Goal: Information Seeking & Learning: Learn about a topic

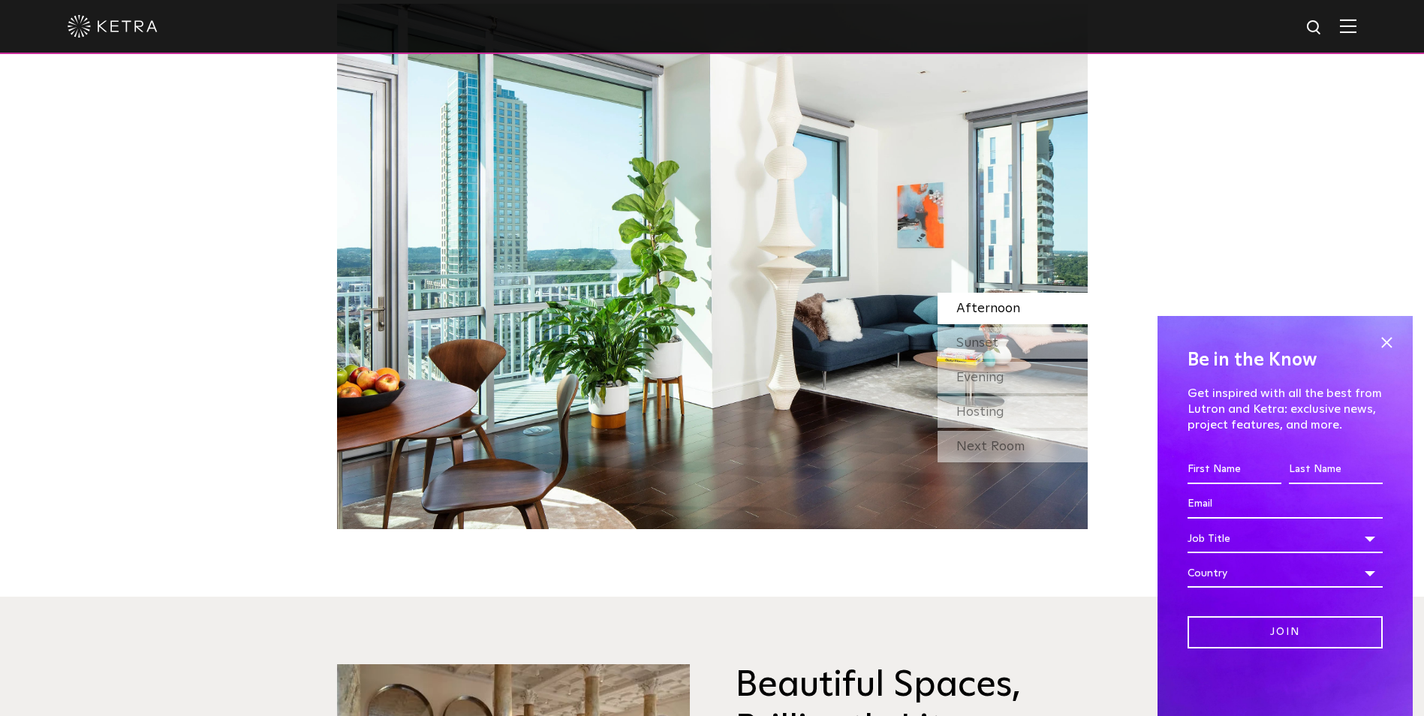
scroll to position [1483, 0]
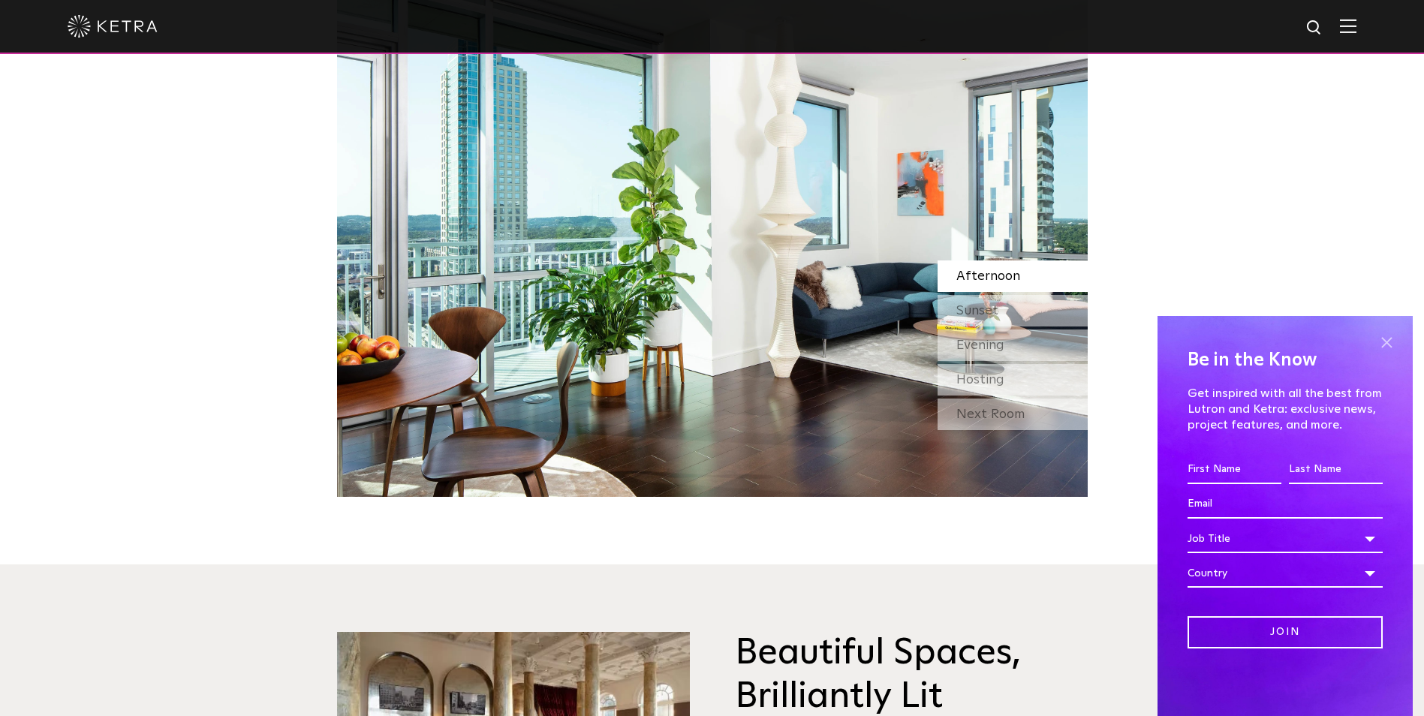
click at [1391, 336] on span at bounding box center [1387, 342] width 23 height 23
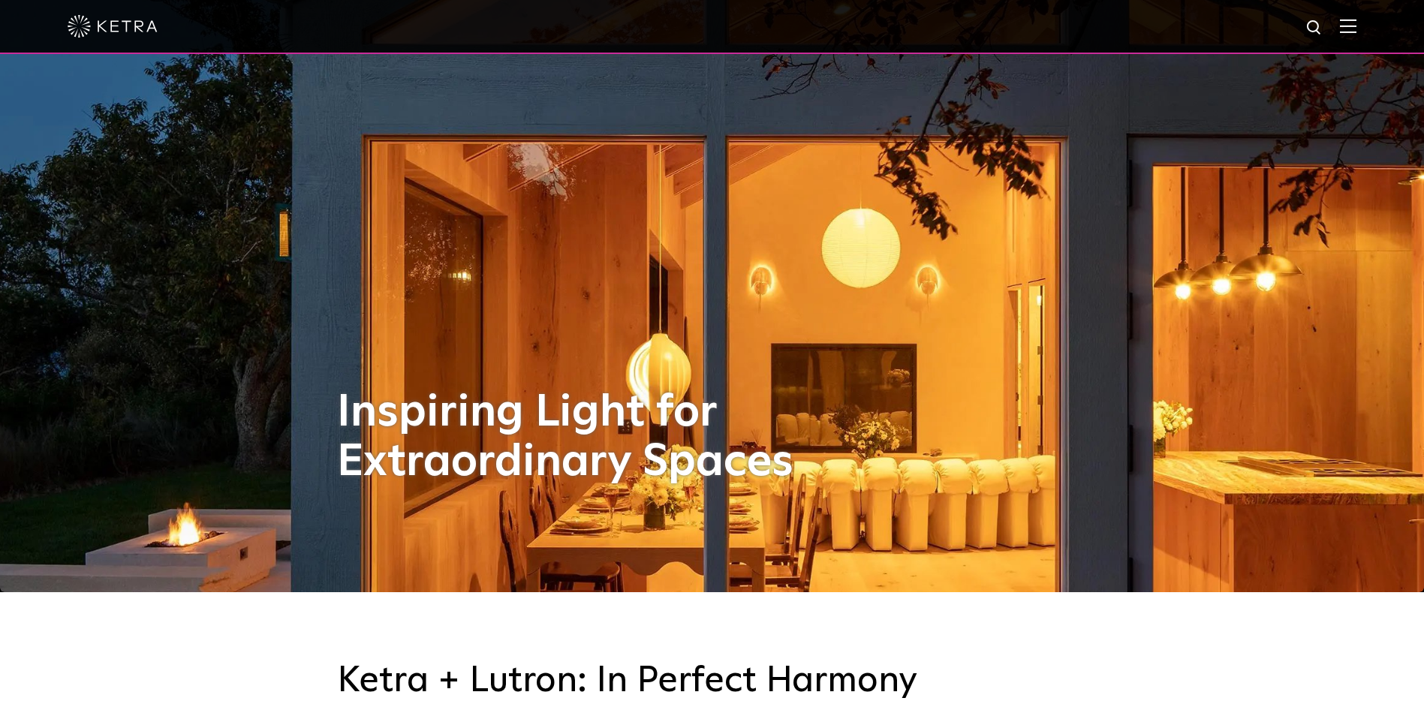
scroll to position [0, 0]
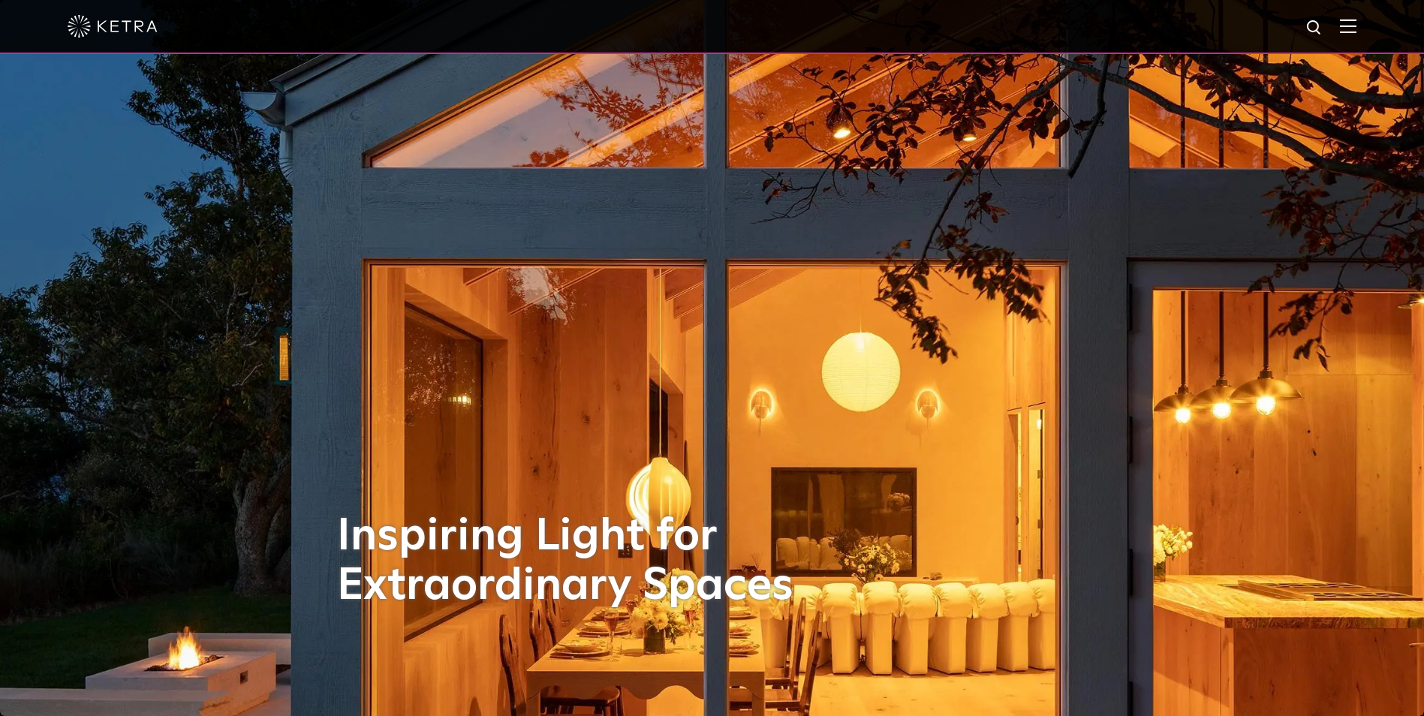
click at [1357, 33] on img at bounding box center [1348, 26] width 17 height 14
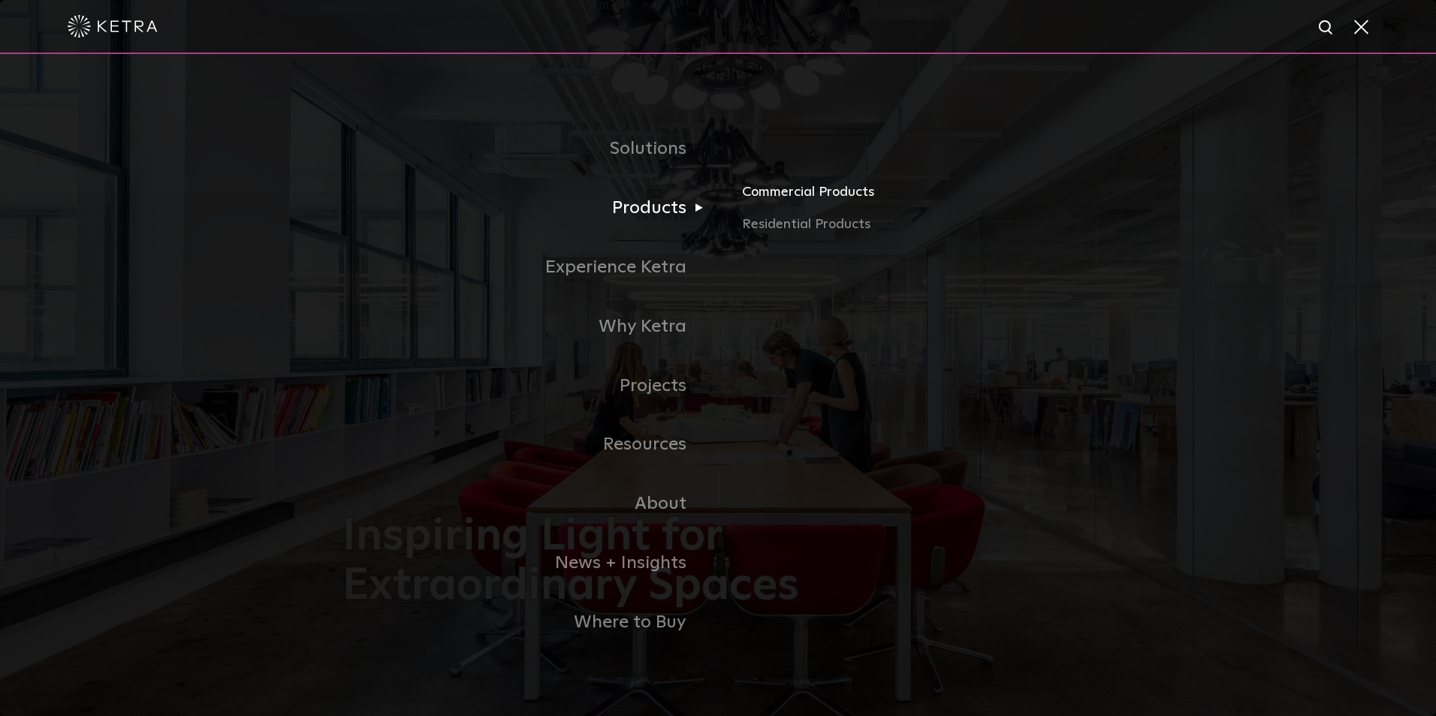
click at [778, 200] on link "Commercial Products" at bounding box center [917, 197] width 351 height 33
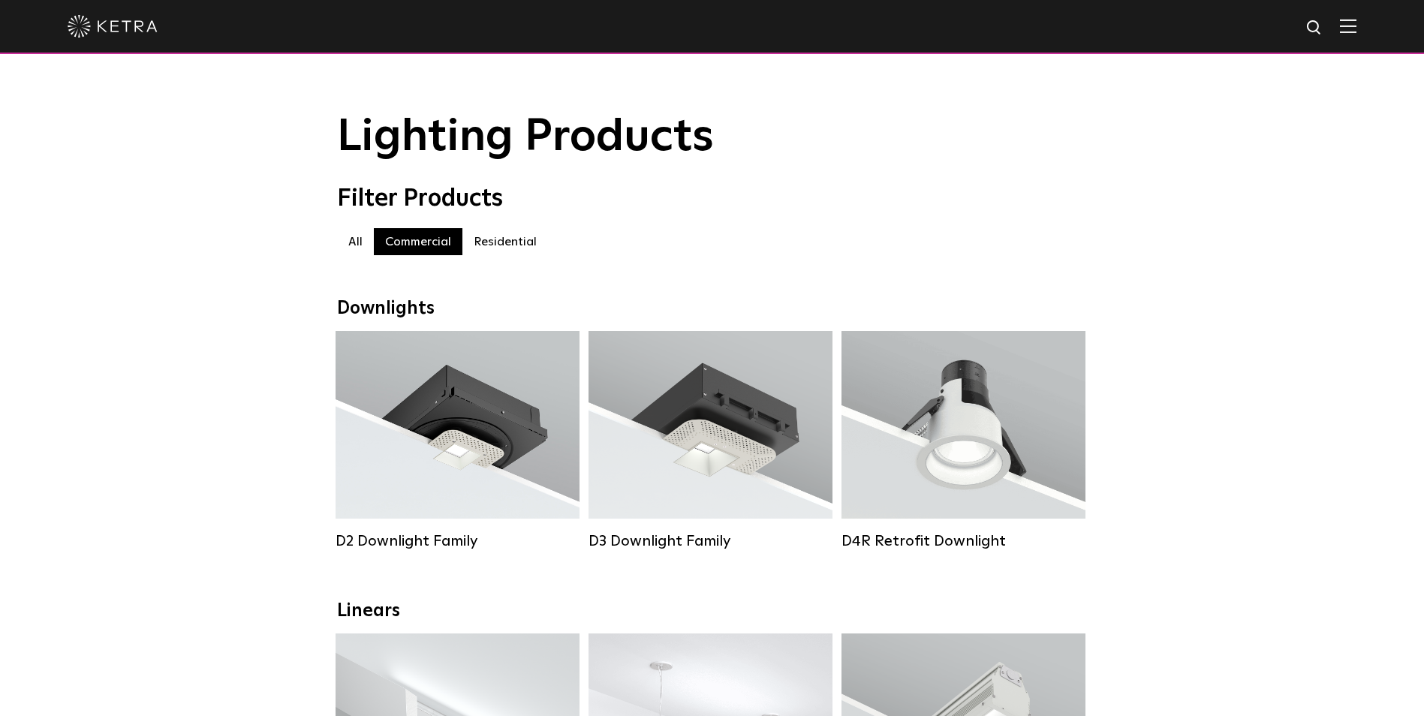
click at [512, 244] on label "Residential" at bounding box center [506, 241] width 86 height 27
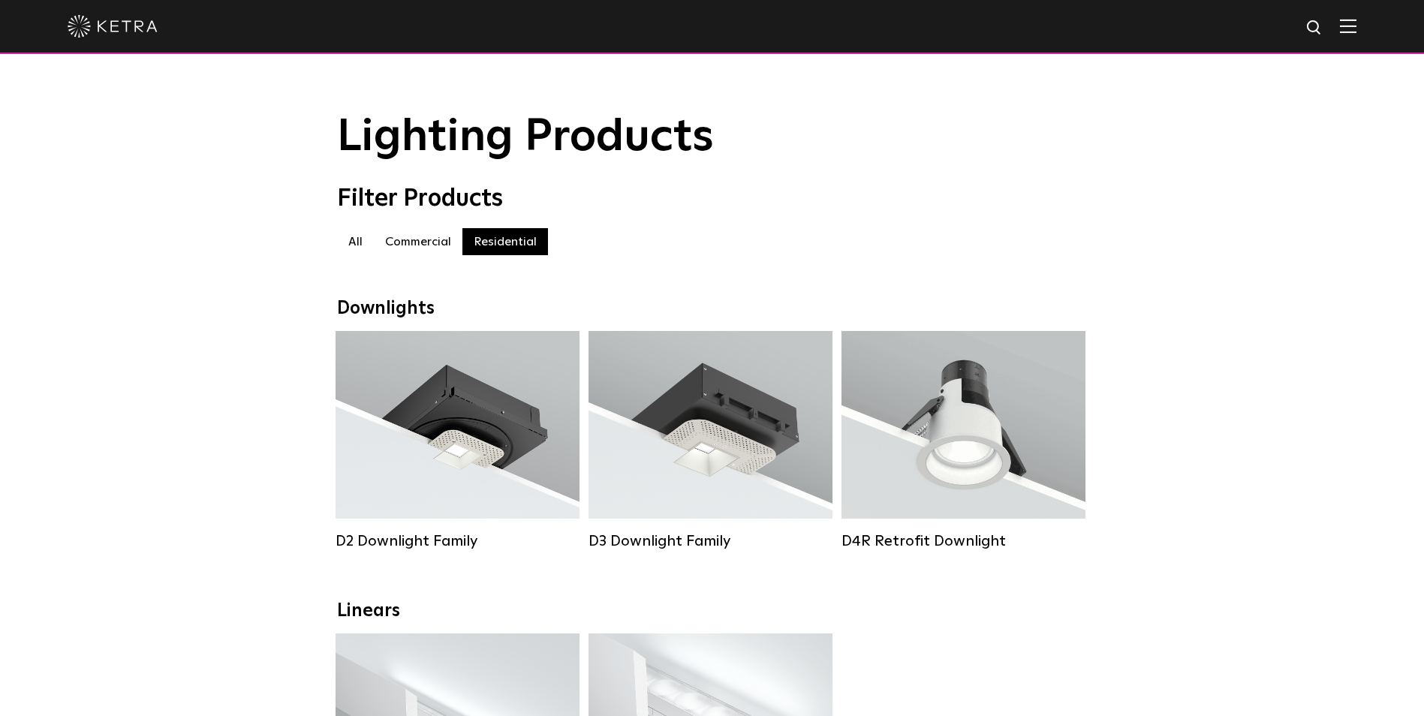
click at [418, 255] on label "Commercial" at bounding box center [418, 241] width 89 height 27
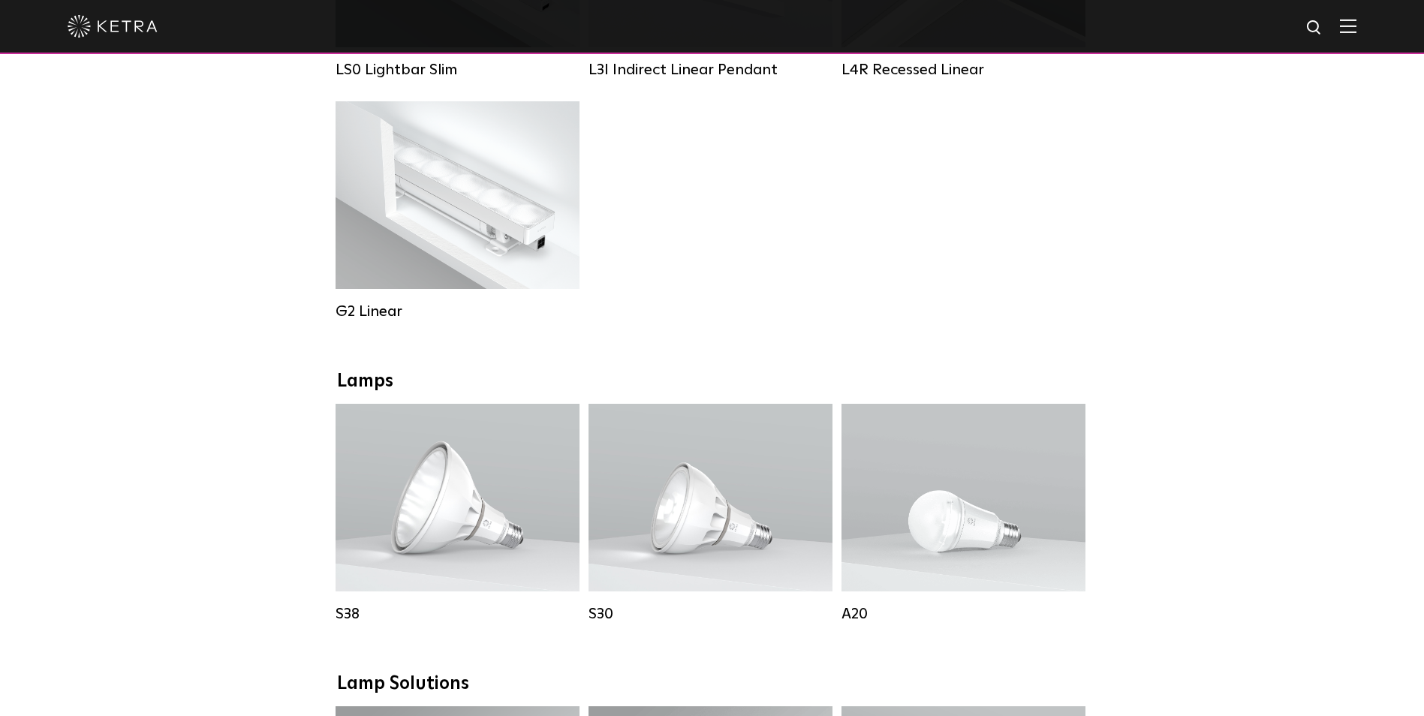
scroll to position [976, 0]
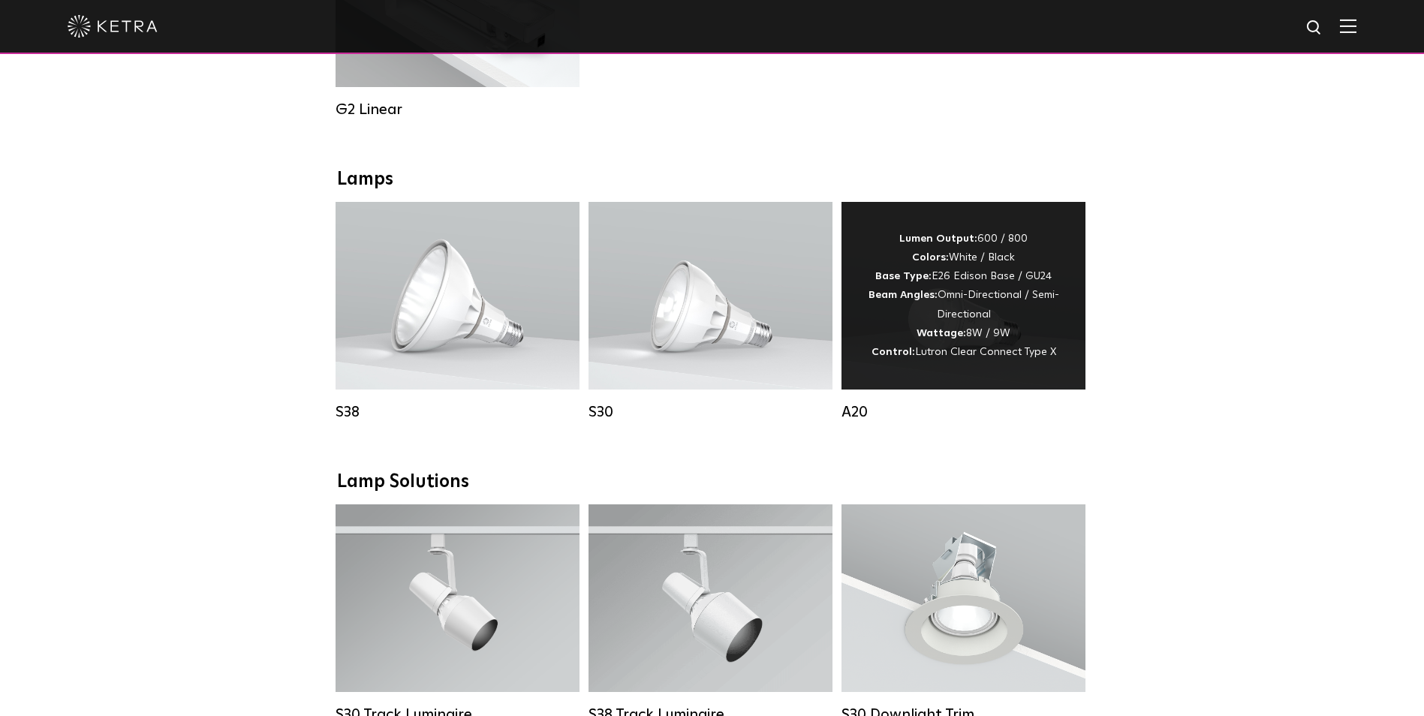
click at [1008, 327] on div "Lumen Output: 600 / 800 Colors: White / Black Base Type: E26 Edison Base / GU24…" at bounding box center [963, 296] width 199 height 132
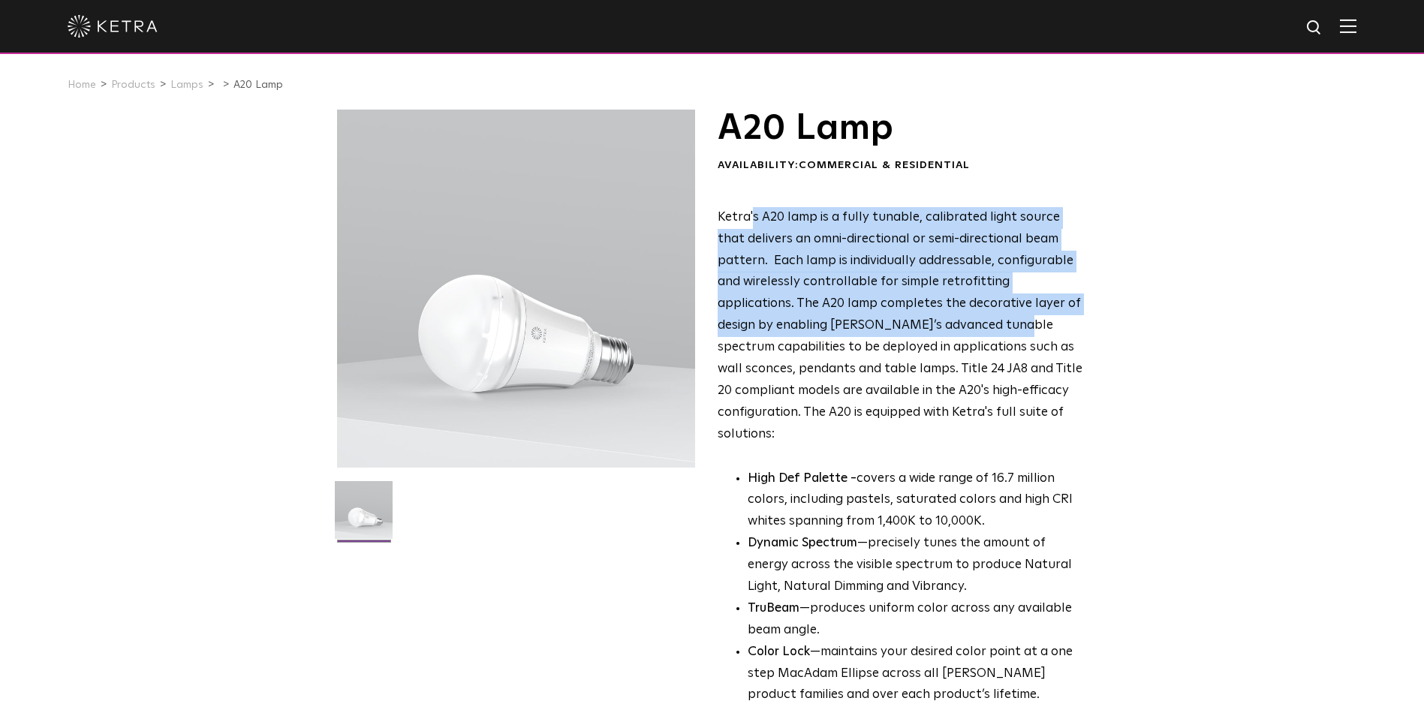
drag, startPoint x: 753, startPoint y: 219, endPoint x: 895, endPoint y: 324, distance: 177.1
click at [895, 324] on span "Ketra's A20 lamp is a fully tunable, calibrated light source that delivers an o…" at bounding box center [900, 326] width 365 height 230
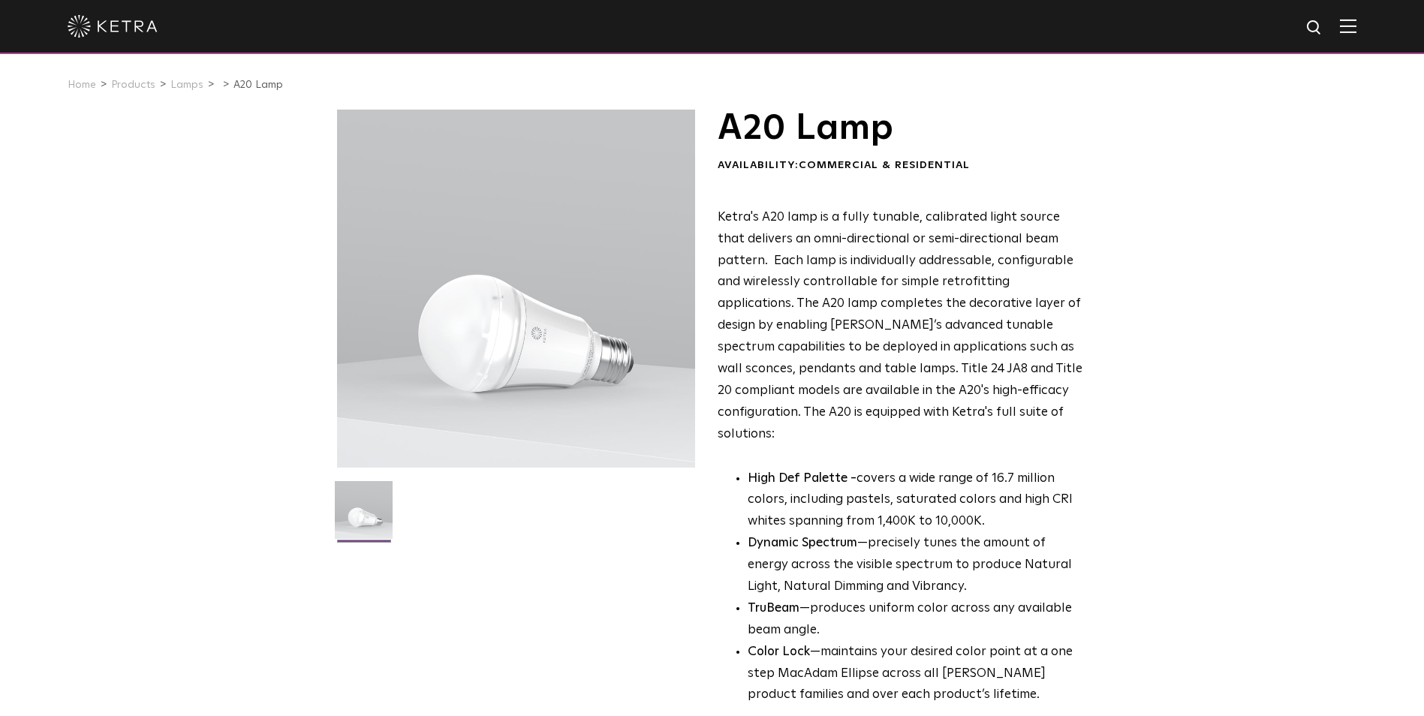
click at [809, 380] on p "Ketra's A20 lamp is a fully tunable, calibrated light source that delivers an o…" at bounding box center [901, 326] width 366 height 239
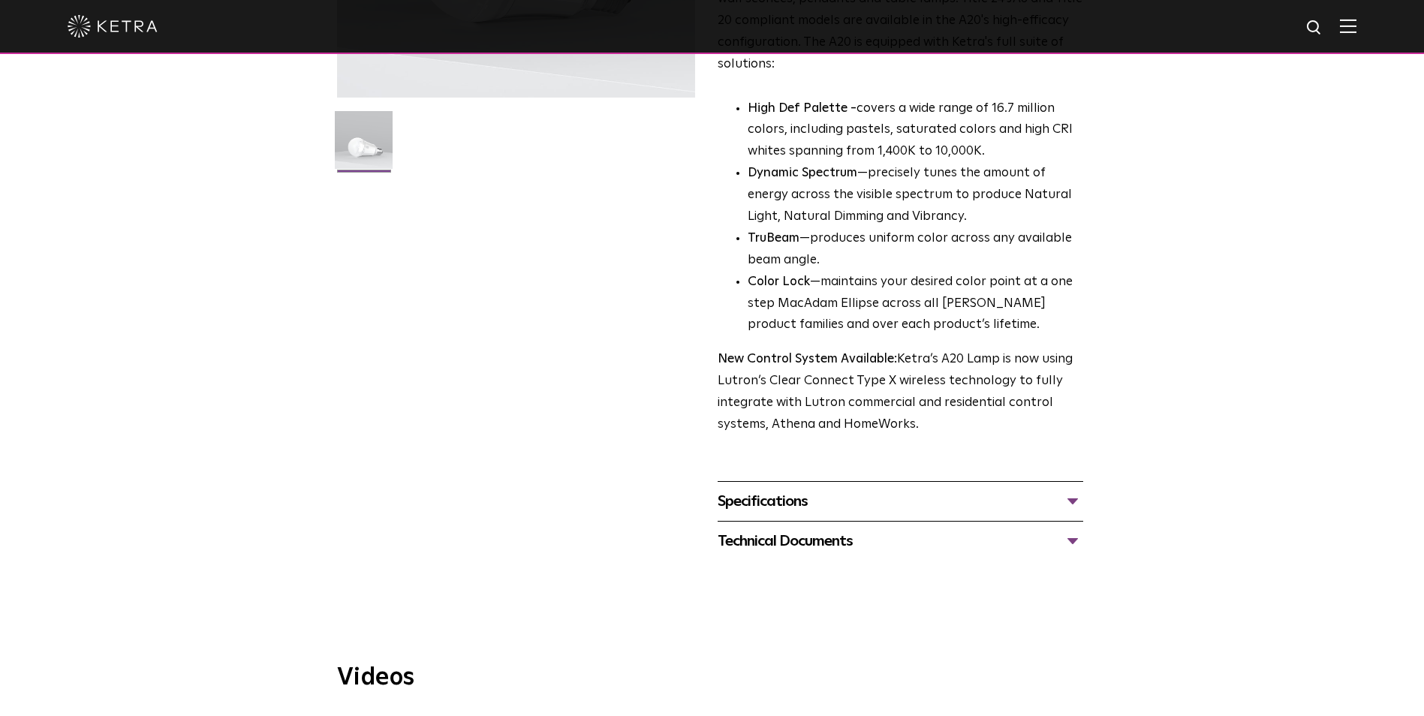
scroll to position [375, 0]
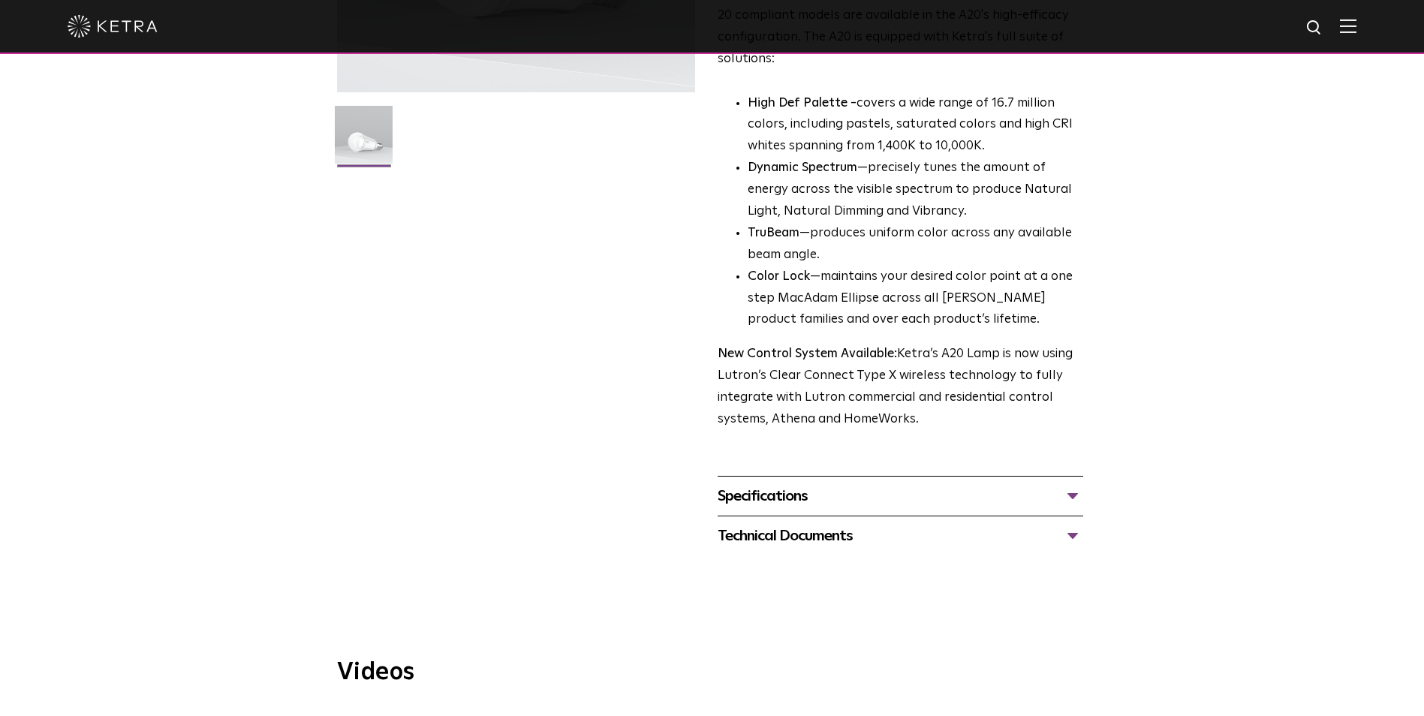
click at [837, 486] on div "Specifications" at bounding box center [901, 496] width 366 height 24
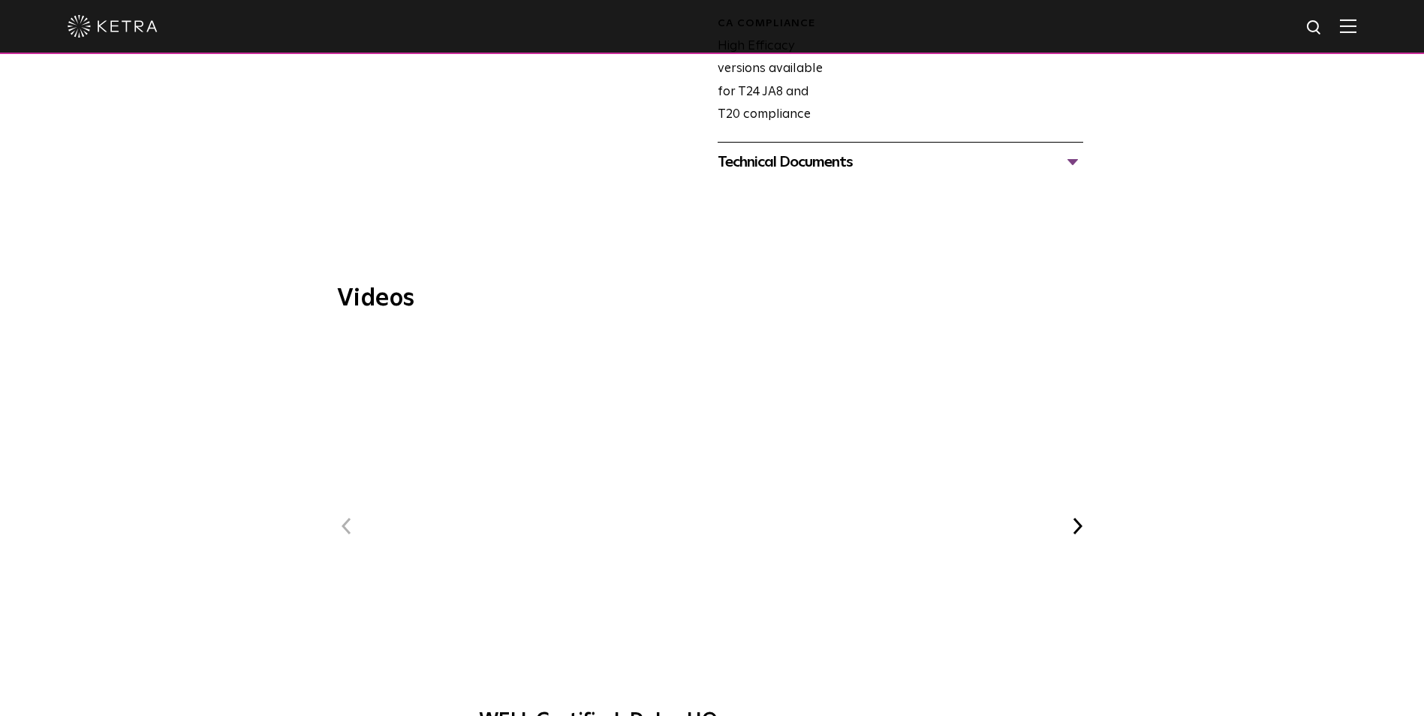
scroll to position [1201, 0]
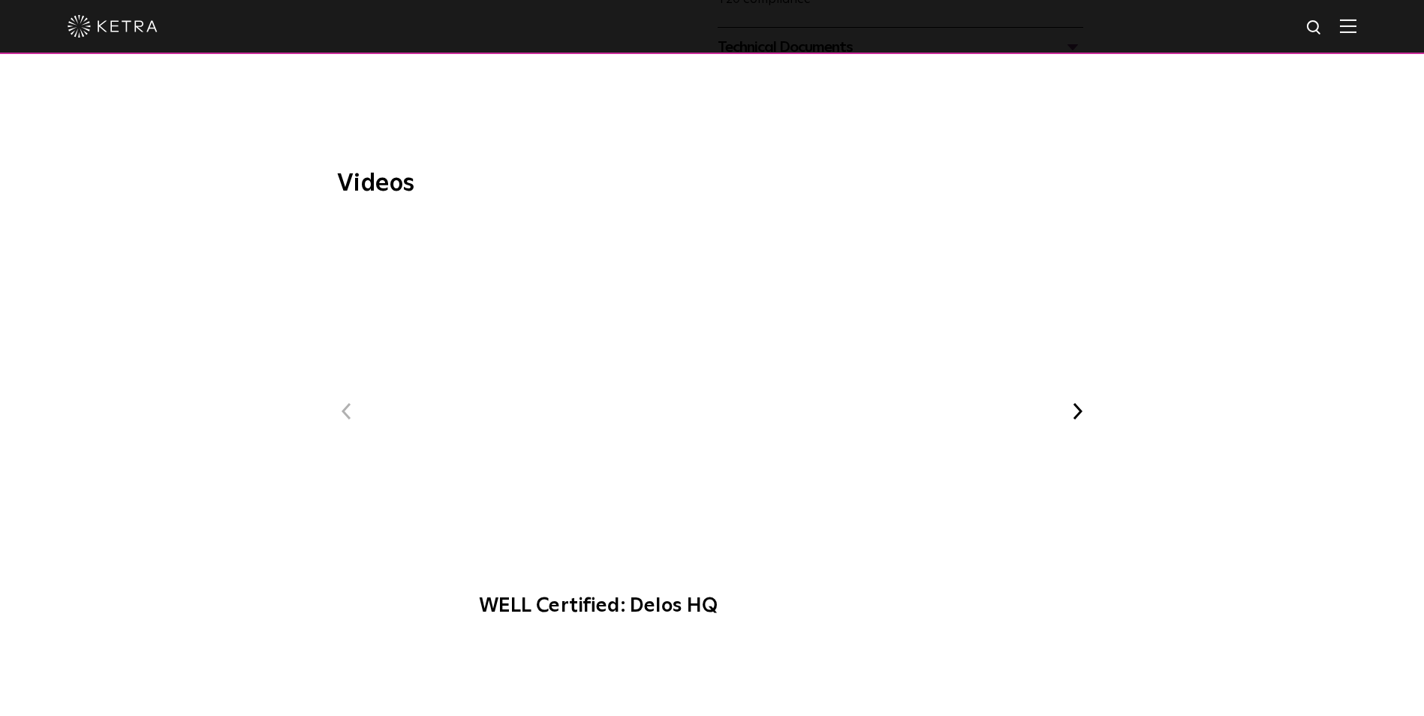
click at [715, 348] on span "WELL Certified: Delos HQ" at bounding box center [712, 426] width 505 height 414
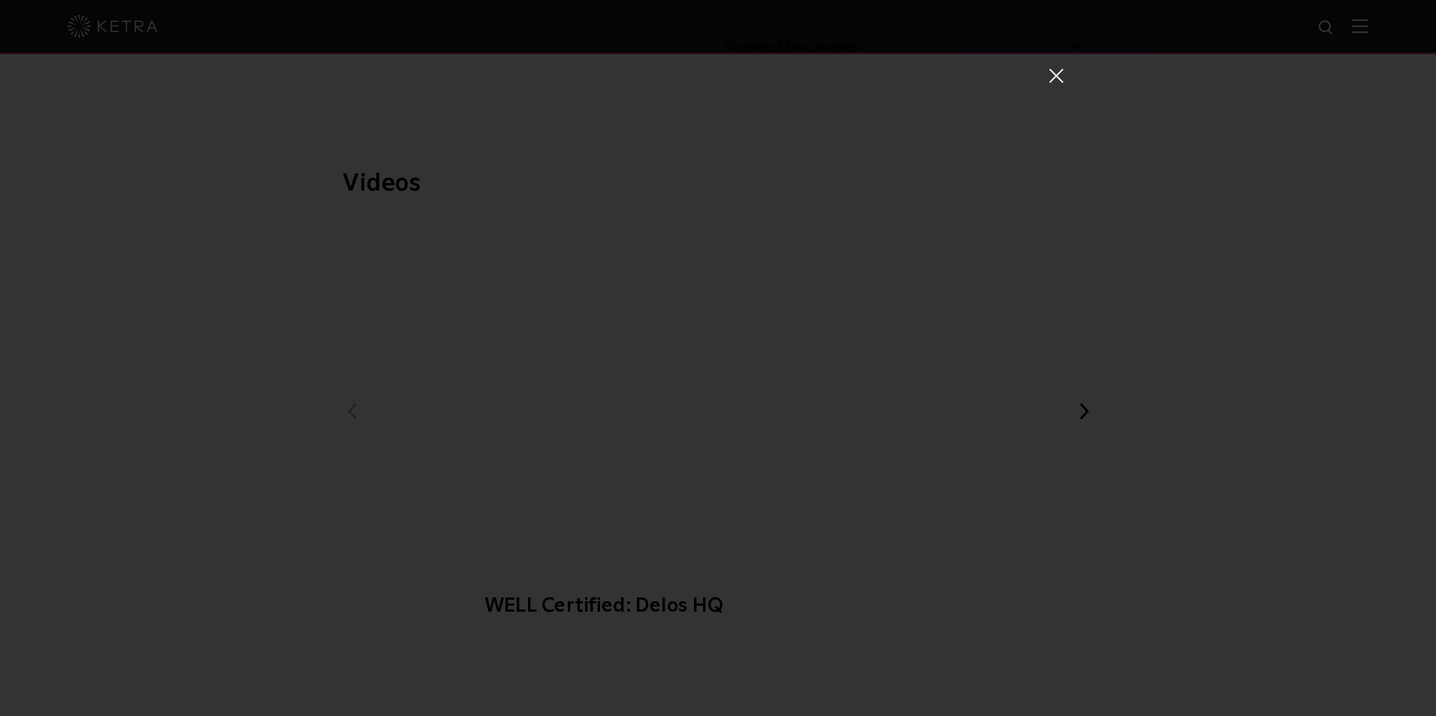
click at [715, 544] on div "WELL Certified: Delos HQ" at bounding box center [717, 381] width 691 height 716
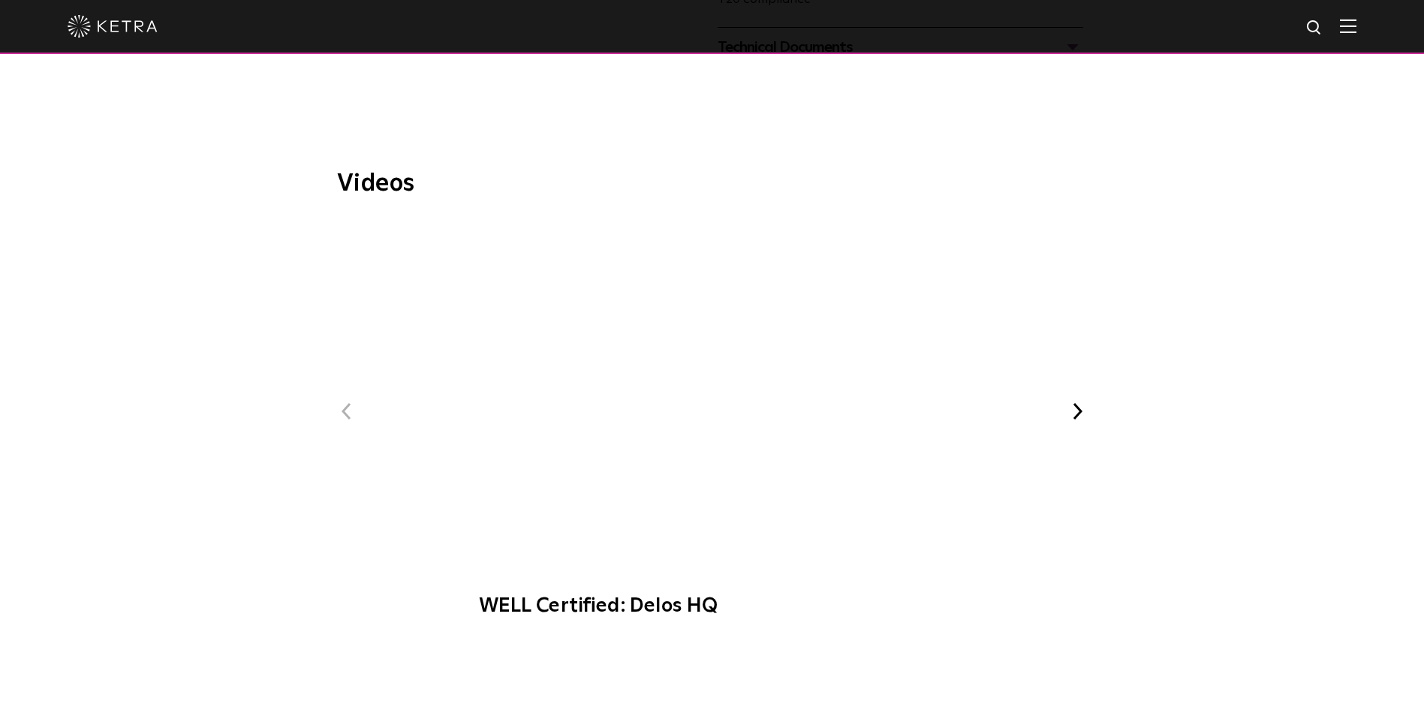
click at [1085, 402] on button "Next" at bounding box center [1079, 412] width 20 height 20
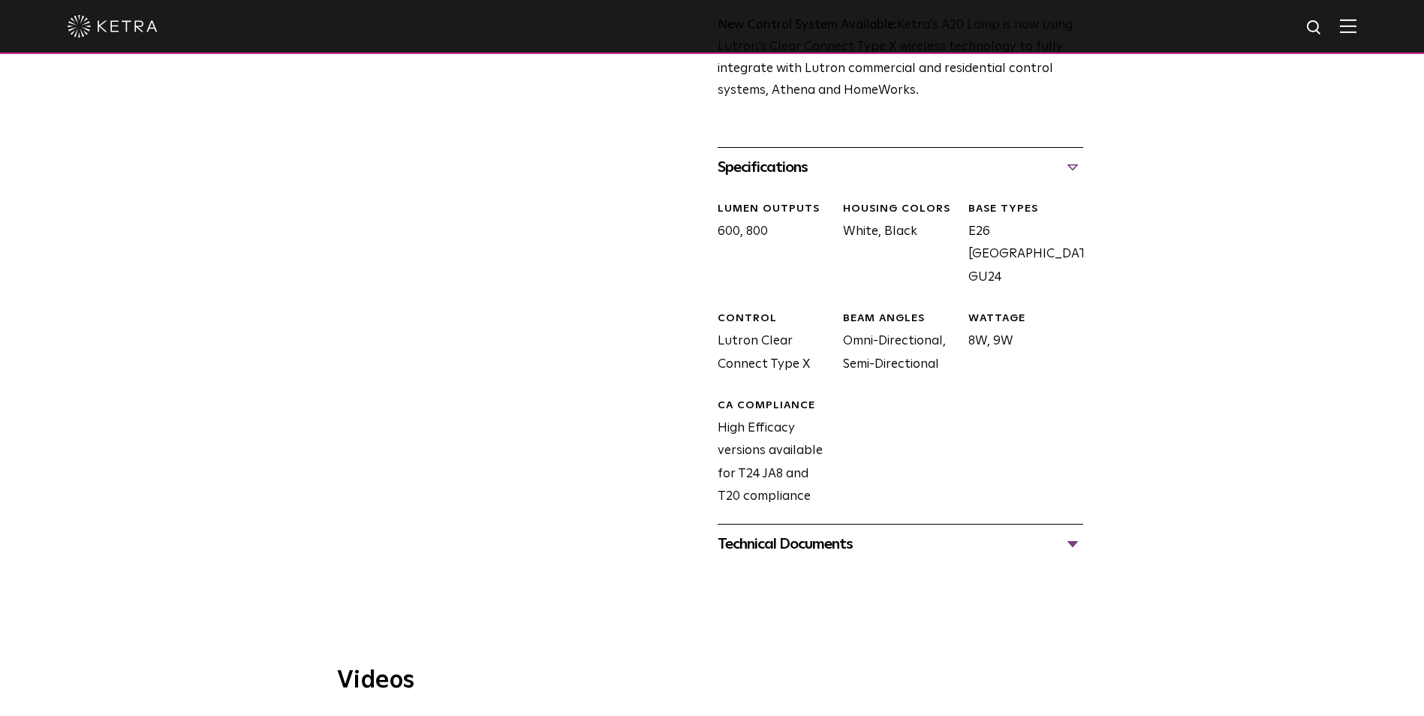
scroll to position [601, 0]
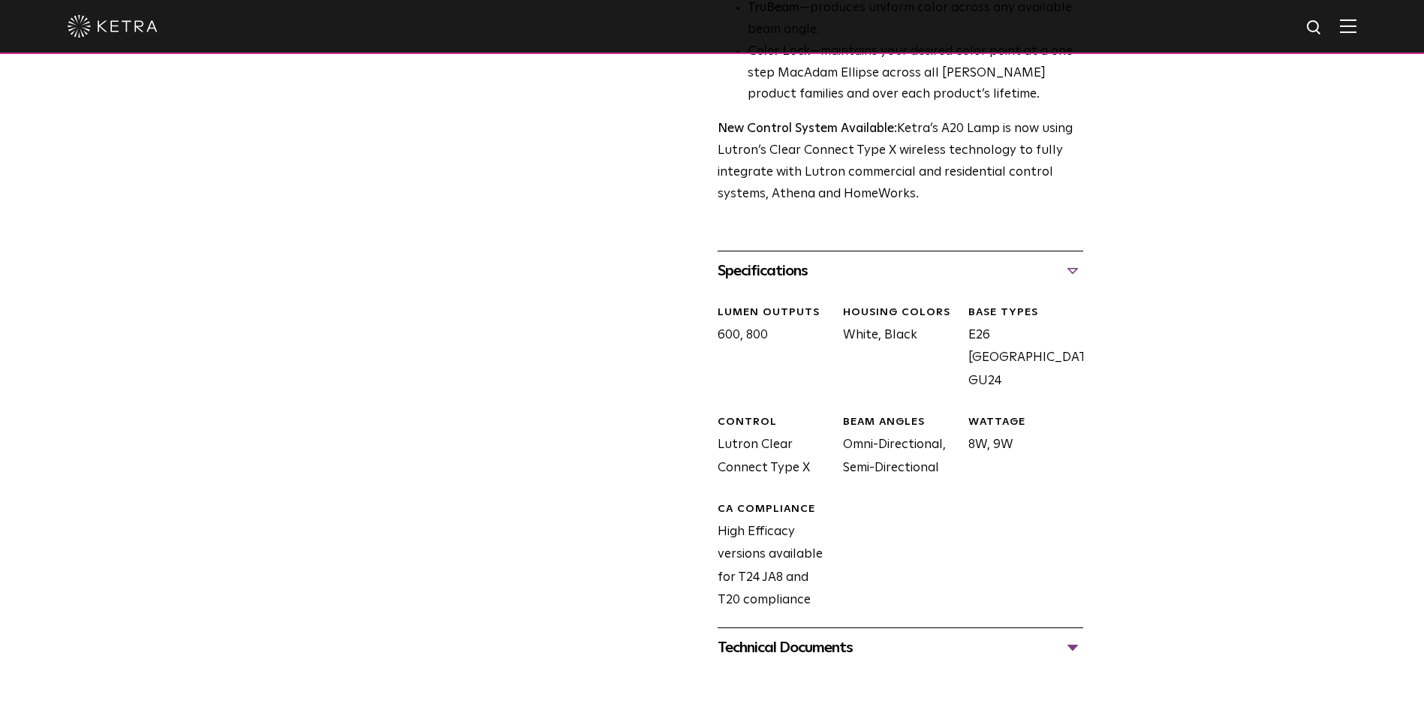
click at [858, 636] on div "Technical Documents" at bounding box center [901, 648] width 366 height 24
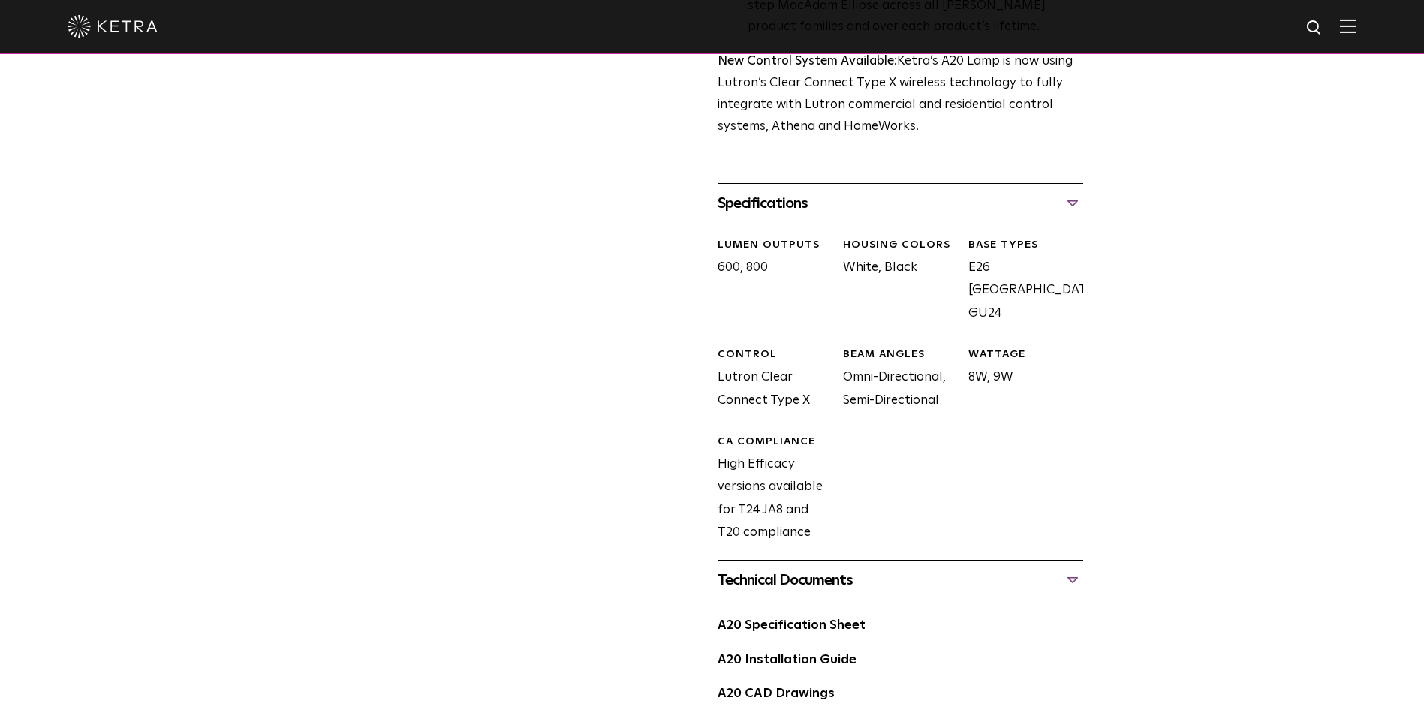
scroll to position [976, 0]
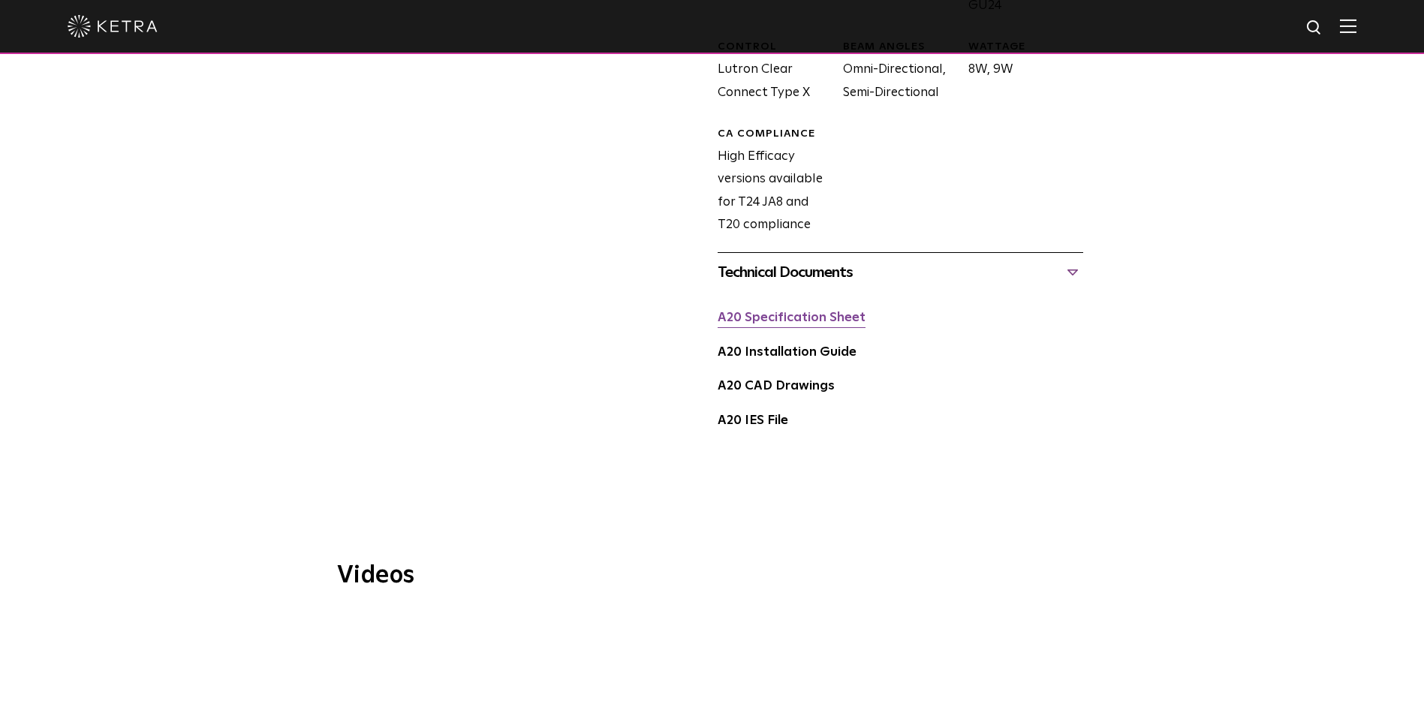
click at [846, 312] on link "A20 Specification Sheet" at bounding box center [792, 318] width 148 height 13
